Goal: Check status: Check status

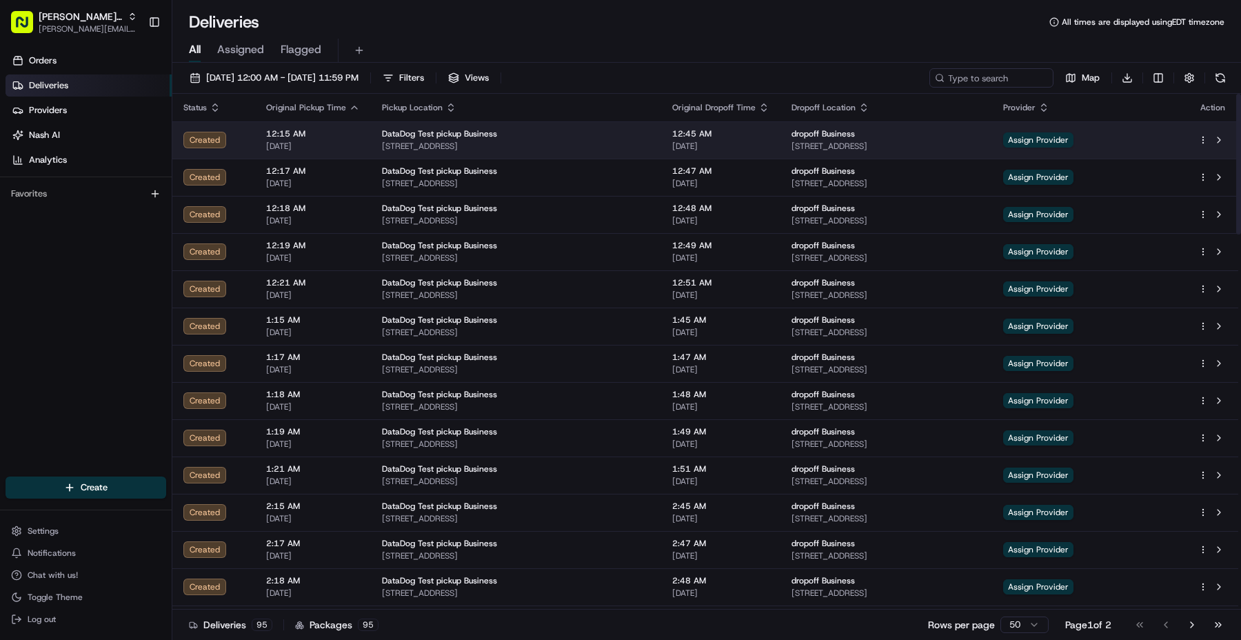
click at [412, 139] on div "DataDog Test pickup Business [STREET_ADDRESS]" at bounding box center [516, 139] width 268 height 23
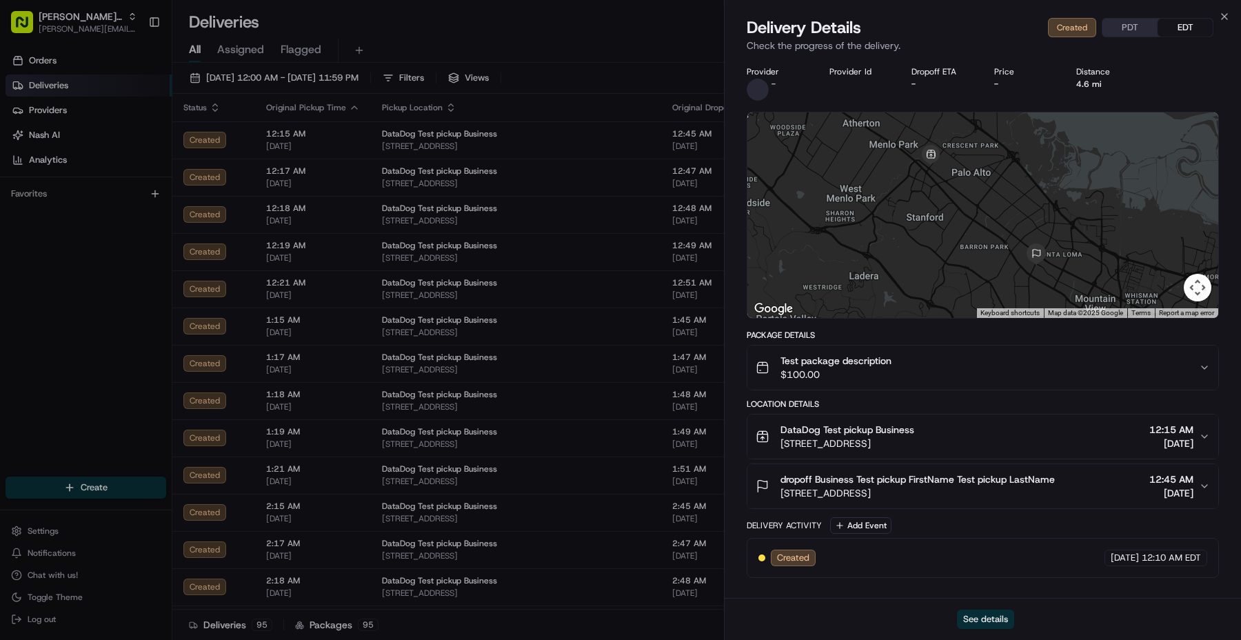
click at [989, 613] on button "See details" at bounding box center [985, 618] width 57 height 19
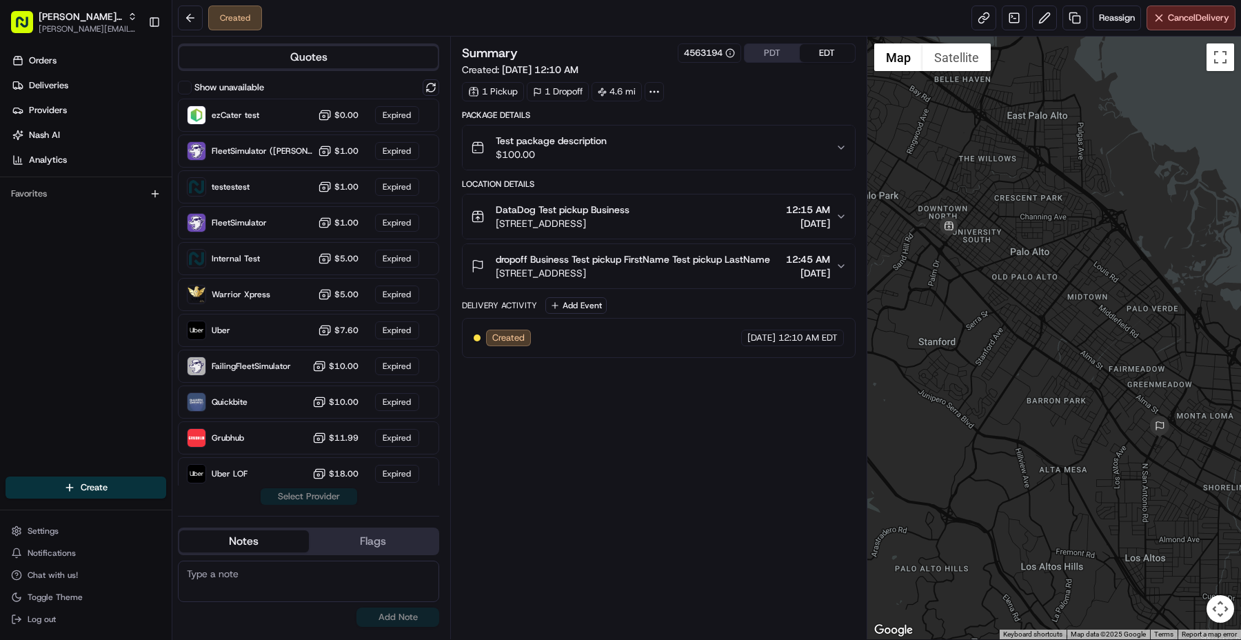
click at [663, 101] on div at bounding box center [654, 91] width 19 height 19
click at [658, 90] on icon at bounding box center [654, 91] width 12 height 12
click at [981, 12] on link at bounding box center [983, 18] width 25 height 25
